Goal: Navigation & Orientation: Find specific page/section

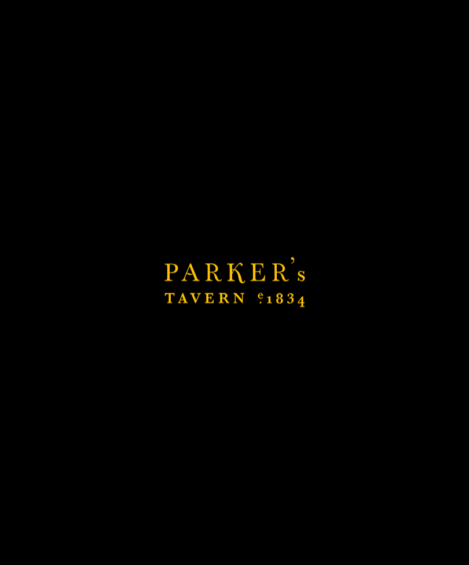
click at [454, 554] on button "button" at bounding box center [454, 549] width 12 height 12
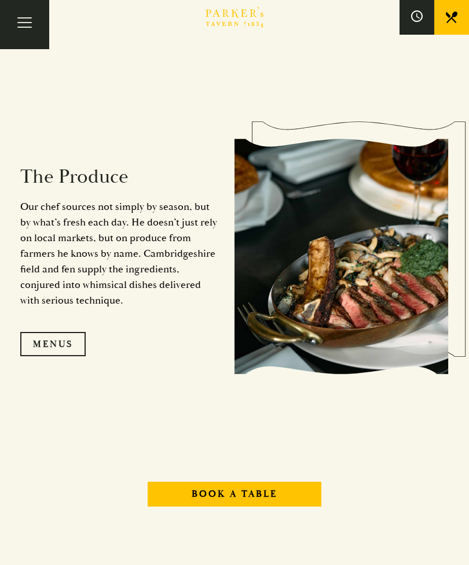
scroll to position [949, 0]
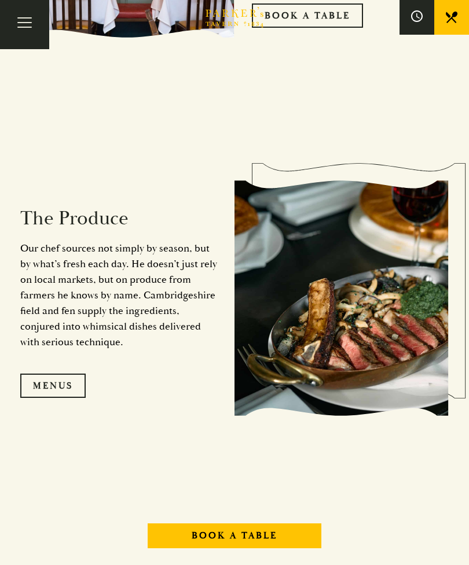
click at [62, 398] on link "Menus" at bounding box center [52, 386] width 65 height 24
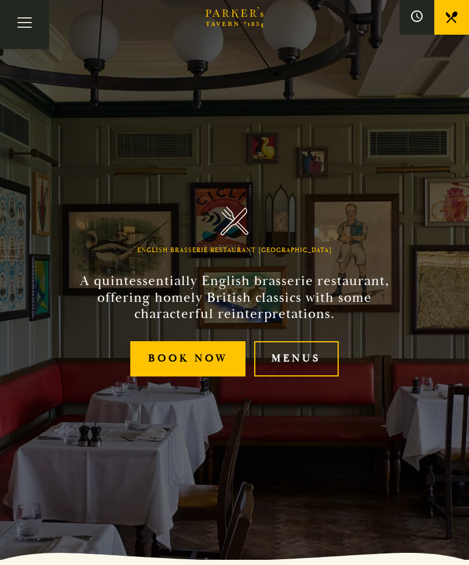
scroll to position [0, 0]
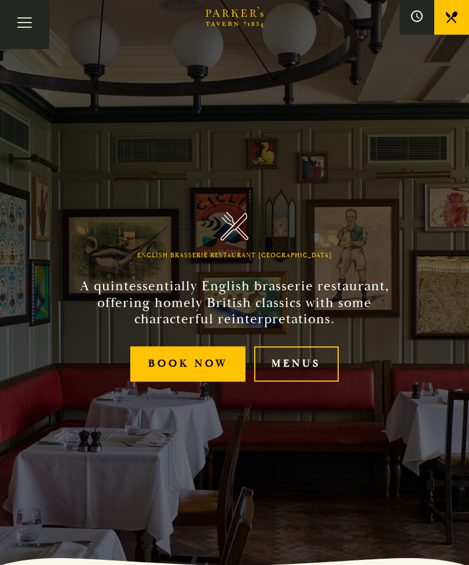
click at [302, 382] on link "Menus" at bounding box center [296, 364] width 84 height 35
click at [25, 24] on button "Toggle navigation" at bounding box center [24, 24] width 49 height 49
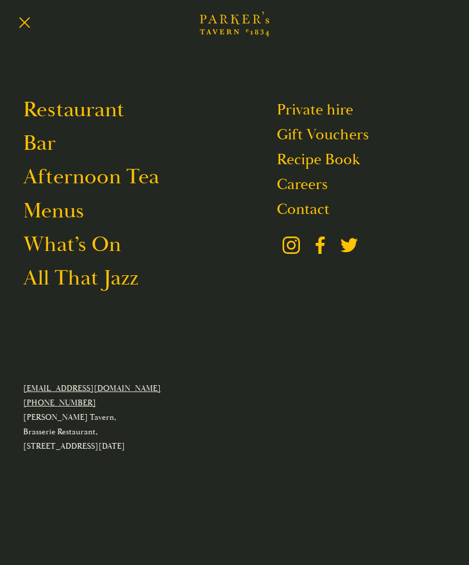
click at [102, 257] on link "What’s On" at bounding box center [72, 244] width 98 height 27
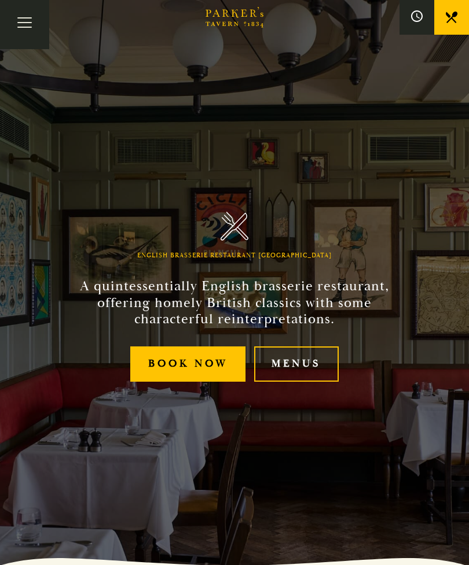
click at [28, 20] on button "Toggle navigation" at bounding box center [24, 24] width 49 height 49
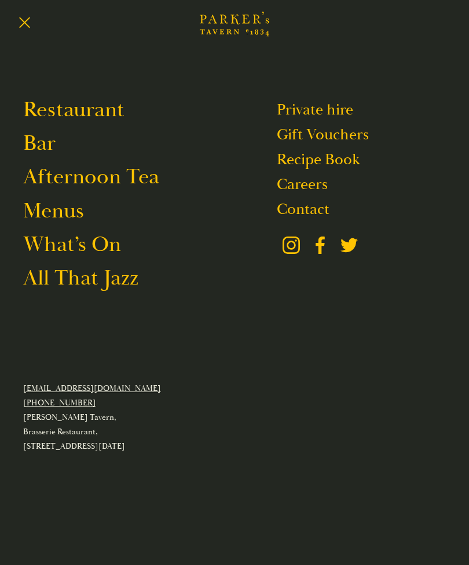
click at [102, 116] on link "Restaurant" at bounding box center [73, 109] width 101 height 27
